Goal: Use online tool/utility

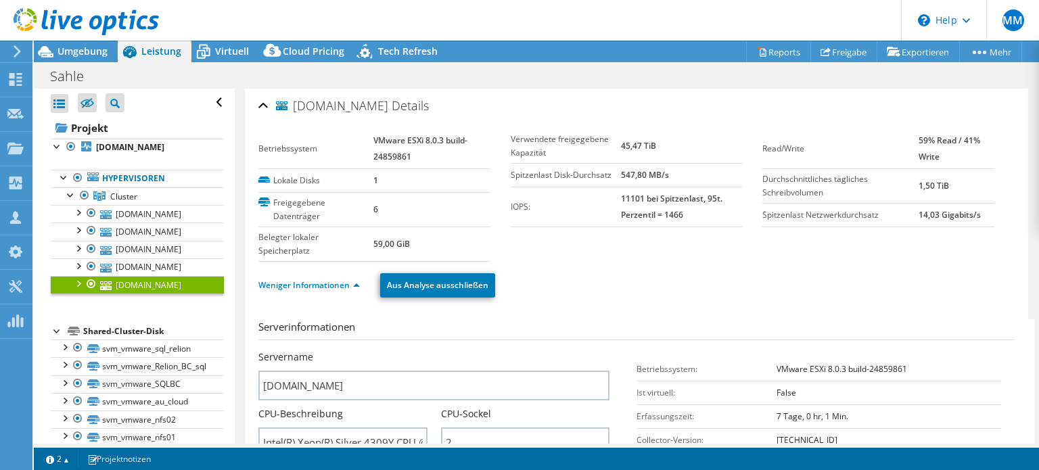
select select "EUFrankfurt"
select select "EUR"
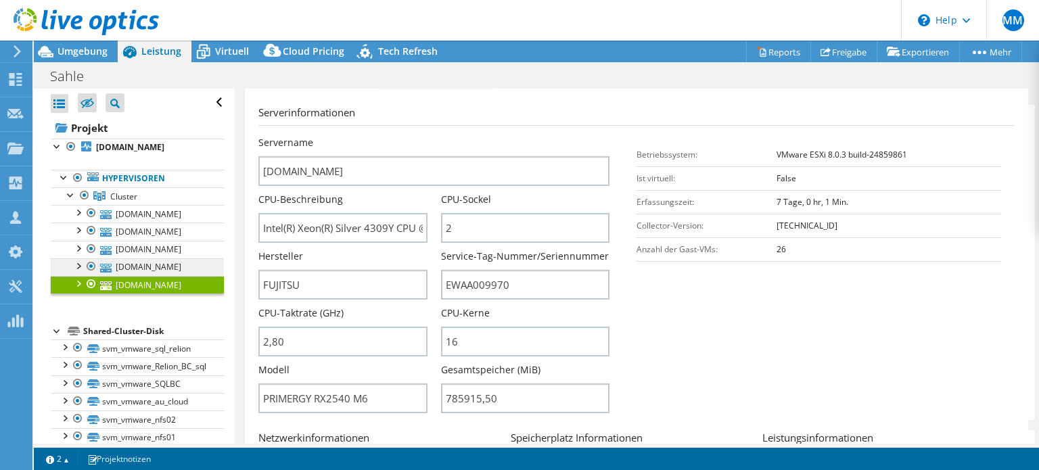
scroll to position [16, 0]
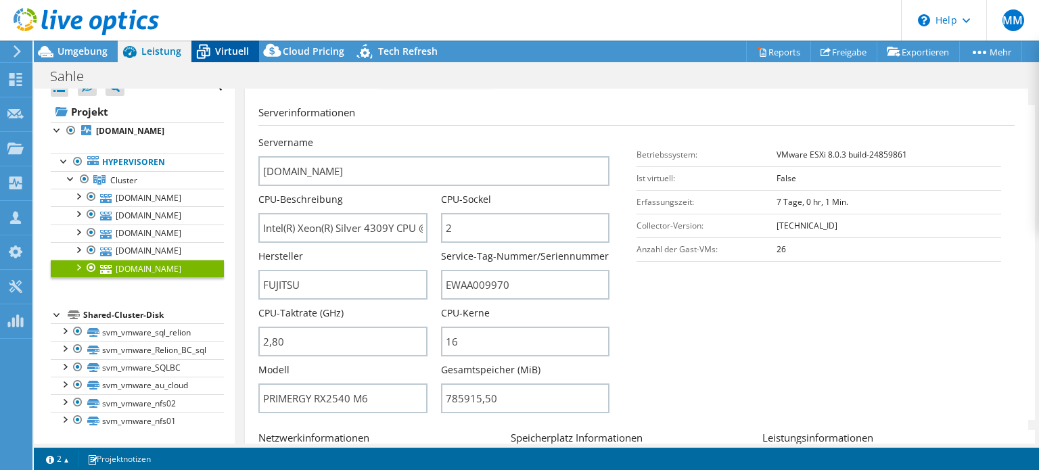
click at [231, 51] on span "Virtuell" at bounding box center [232, 51] width 34 height 13
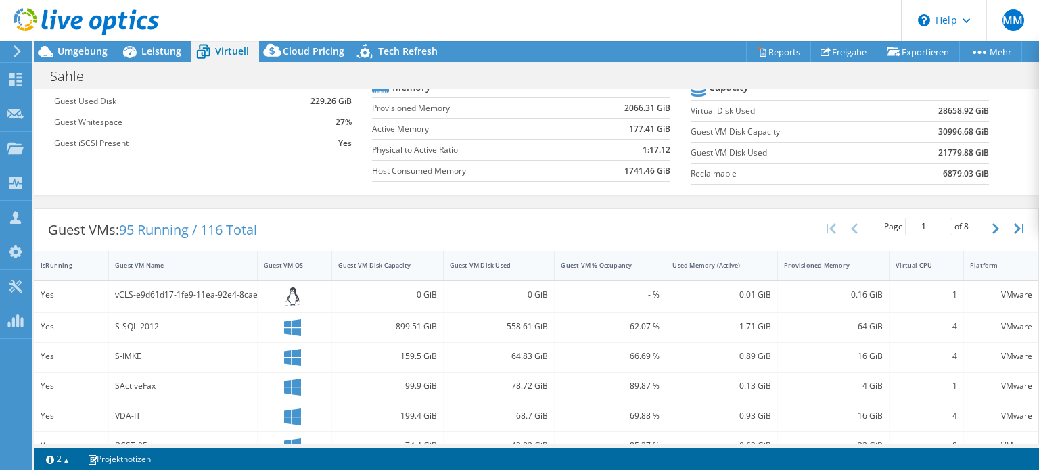
scroll to position [147, 0]
click at [992, 227] on icon "button" at bounding box center [995, 227] width 7 height 11
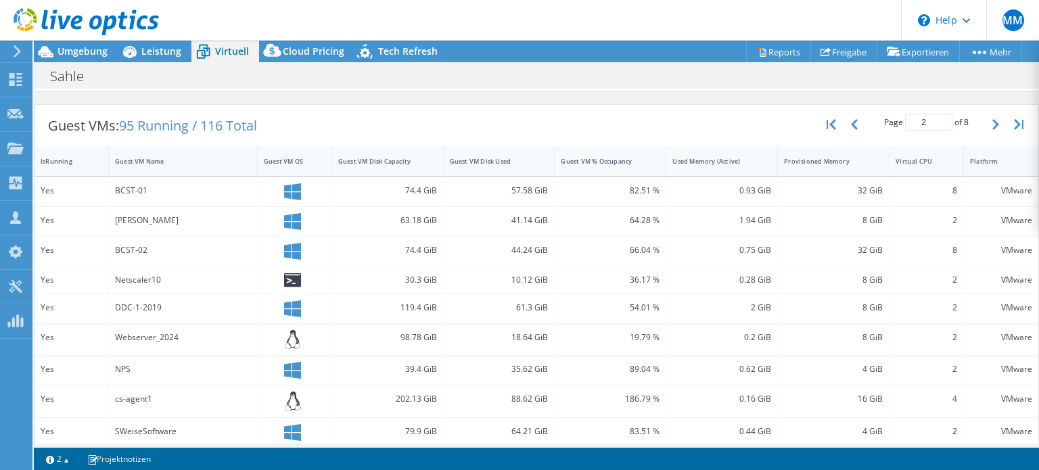
scroll to position [241, 0]
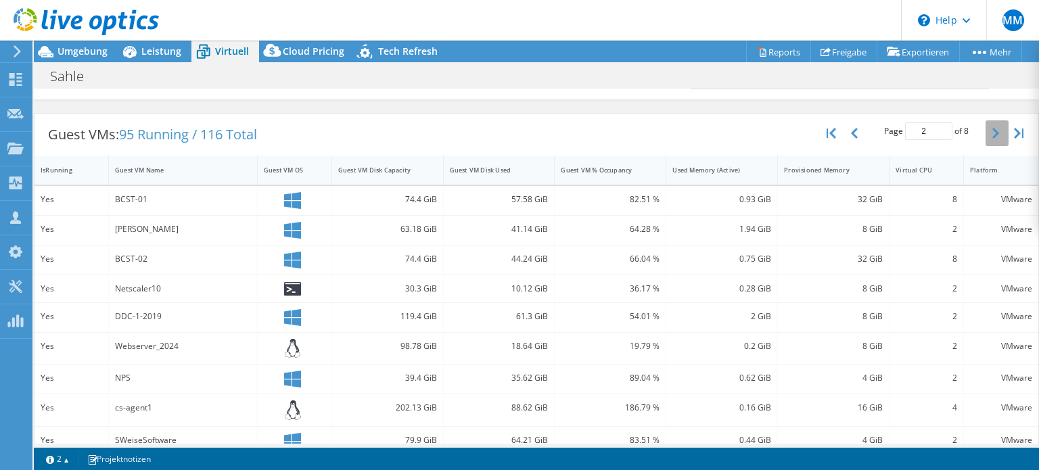
click at [985, 125] on button "button" at bounding box center [996, 133] width 23 height 26
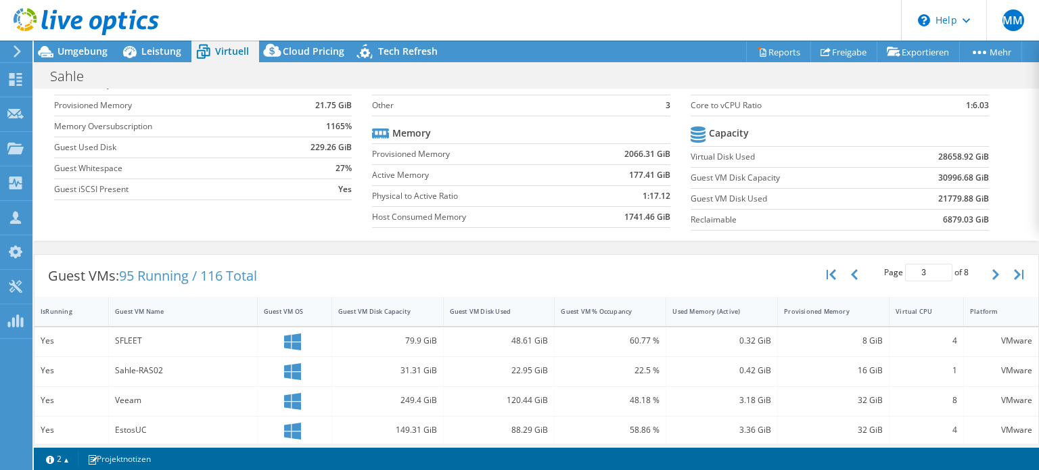
scroll to position [89, 0]
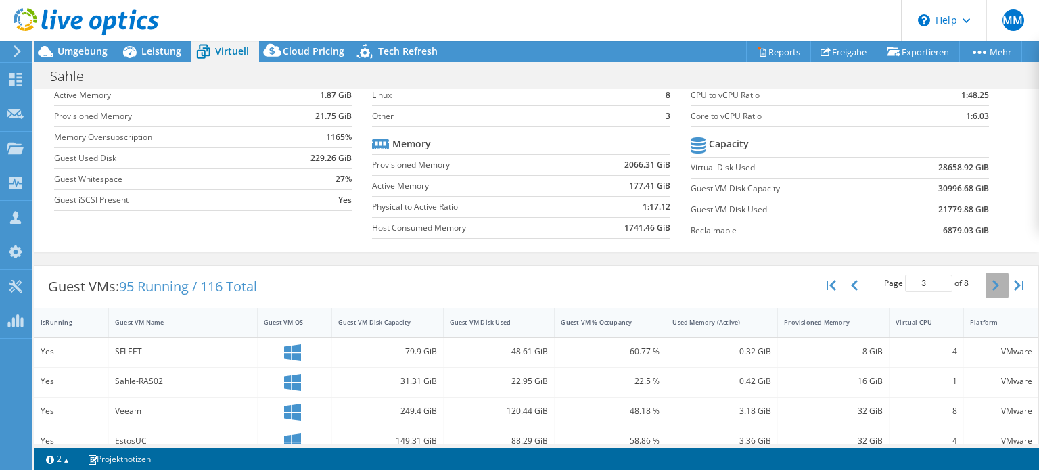
click at [992, 284] on icon "button" at bounding box center [995, 285] width 7 height 11
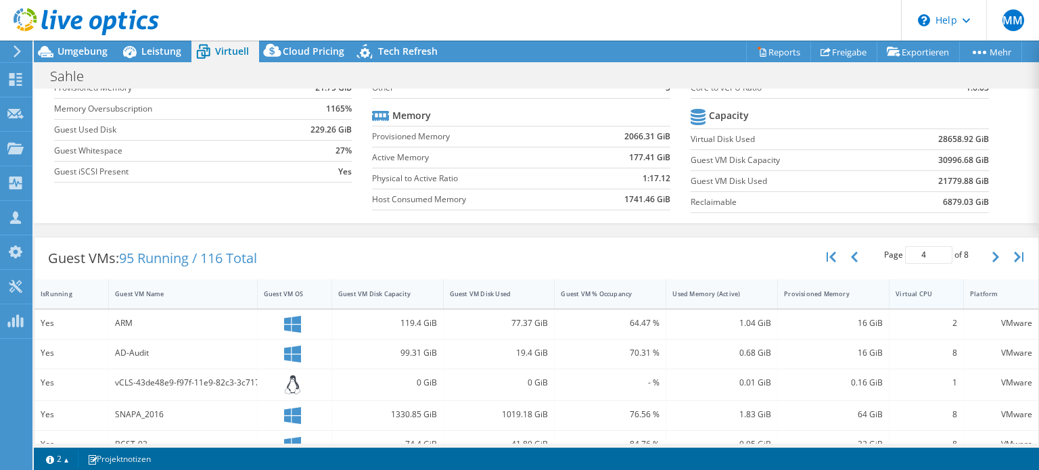
scroll to position [105, 0]
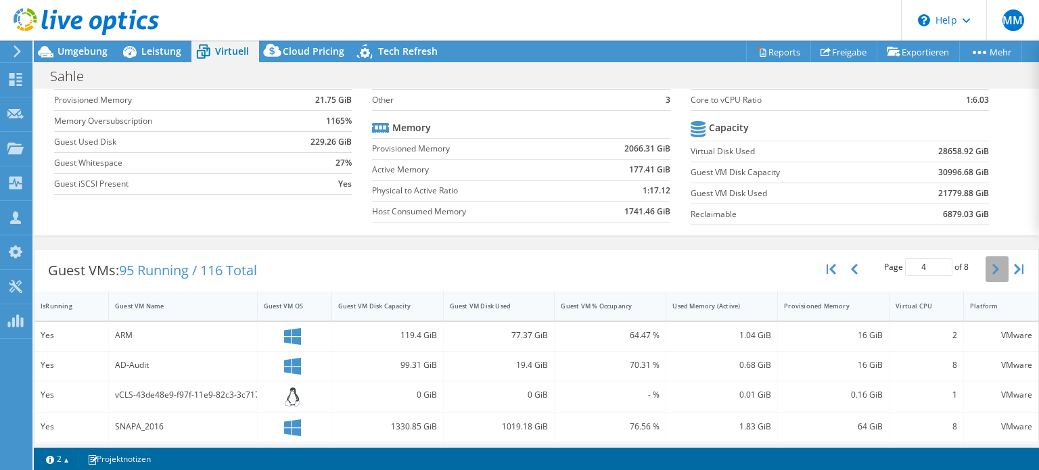
click at [985, 268] on button "button" at bounding box center [996, 269] width 23 height 26
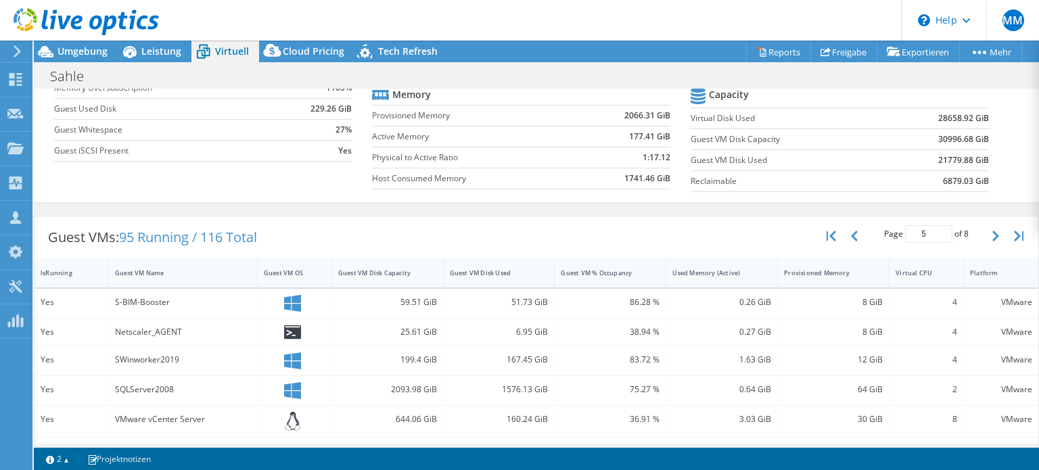
scroll to position [138, 0]
click at [992, 235] on icon "button" at bounding box center [995, 236] width 7 height 11
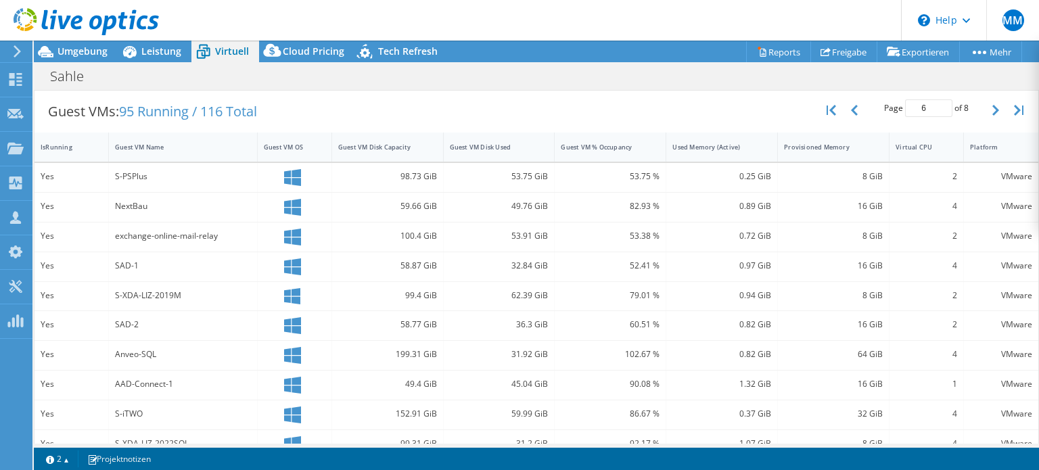
scroll to position [264, 0]
click at [990, 108] on button "button" at bounding box center [996, 110] width 23 height 26
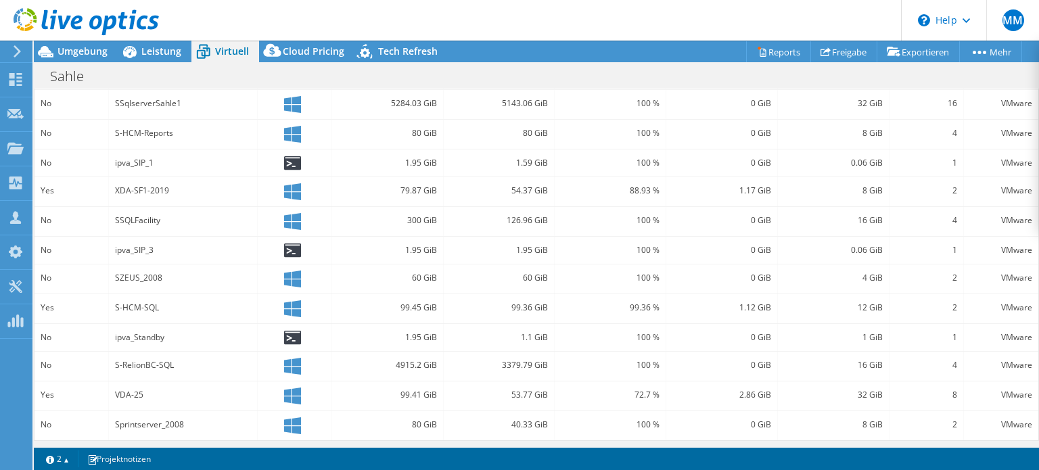
scroll to position [0, 0]
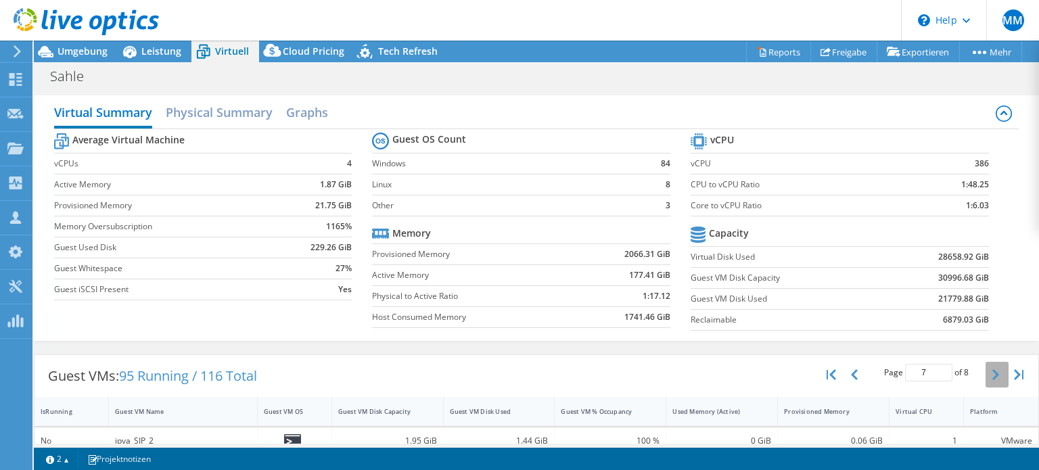
click at [992, 369] on icon "button" at bounding box center [995, 374] width 7 height 11
type input "8"
